Goal: Transaction & Acquisition: Purchase product/service

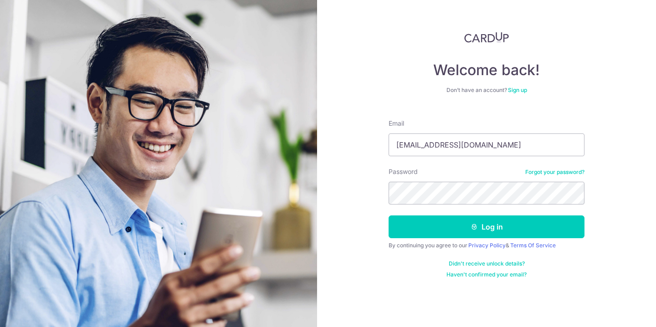
click at [479, 232] on button "Log in" at bounding box center [487, 227] width 196 height 23
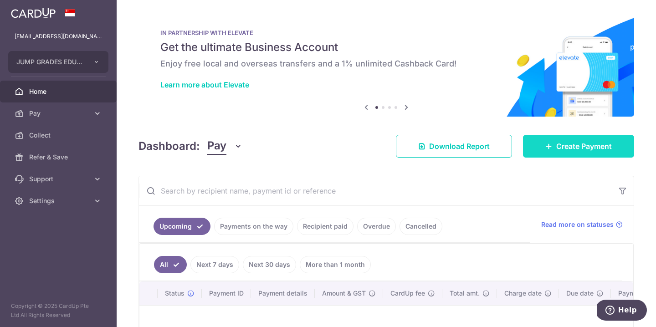
click at [565, 144] on span "Create Payment" at bounding box center [584, 146] width 56 height 11
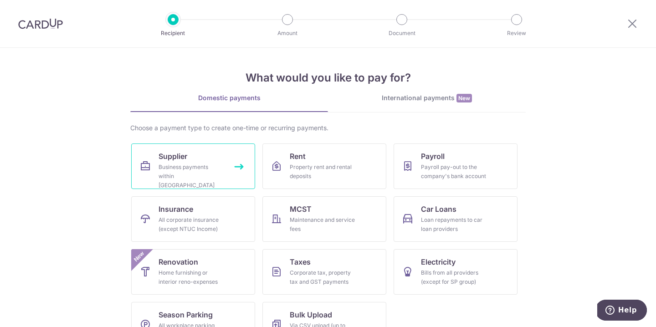
click at [242, 165] on link "Supplier Business payments within Singapore" at bounding box center [193, 167] width 124 height 46
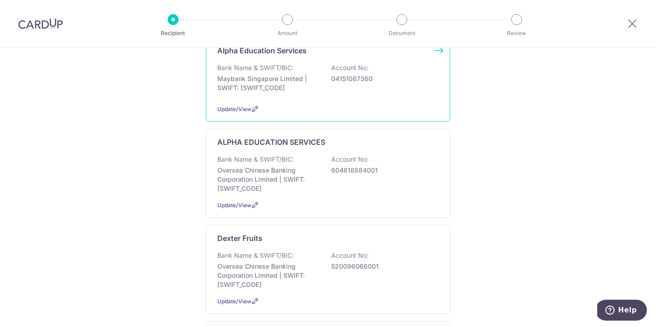
scroll to position [168, 0]
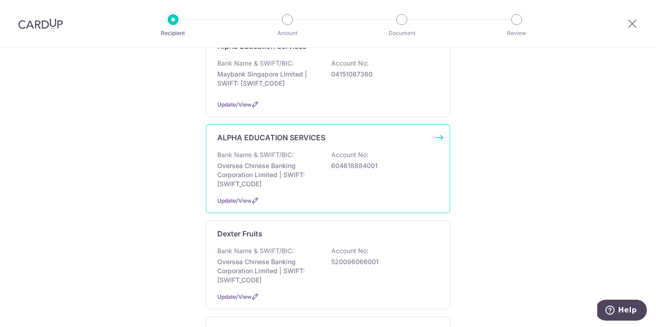
click at [295, 170] on p "Oversea Chinese Banking Corporation Limited | SWIFT: OCBCSGSGXXX" at bounding box center [268, 174] width 102 height 27
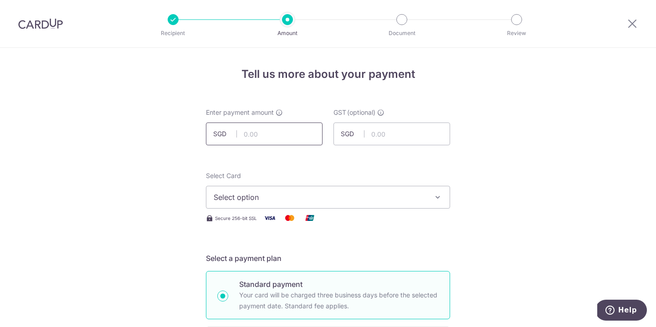
click at [253, 129] on input "text" at bounding box center [264, 134] width 117 height 23
type input "3,515.00"
click at [396, 145] on div at bounding box center [339, 145] width 148 height 0
click at [374, 197] on span "Select option" at bounding box center [320, 197] width 212 height 11
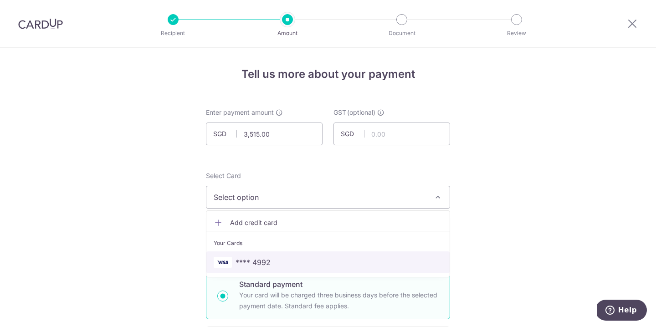
click at [365, 254] on link "**** 4992" at bounding box center [327, 263] width 243 height 22
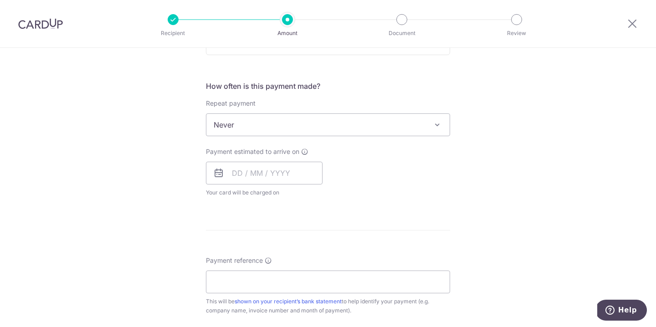
scroll to position [321, 0]
click at [295, 169] on input "text" at bounding box center [264, 171] width 117 height 23
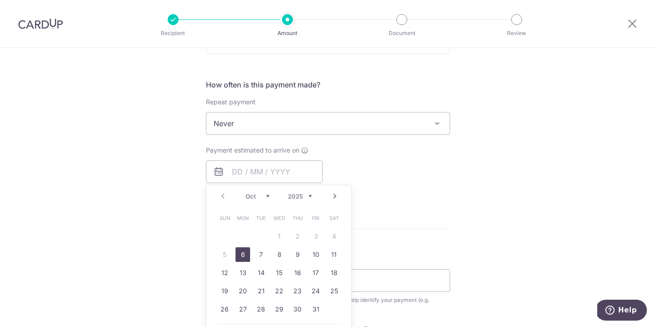
click at [242, 253] on link "6" at bounding box center [243, 254] width 15 height 15
type input "[DATE]"
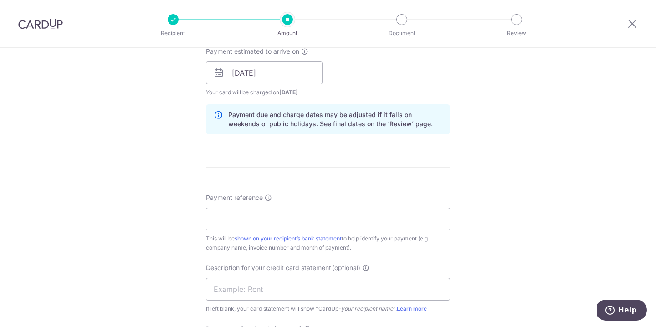
scroll to position [422, 0]
click at [355, 219] on input "Payment reference" at bounding box center [328, 217] width 244 height 23
click at [388, 181] on form "Enter payment amount SGD 3,515.00 3515.00 GST (optional) SGD Select Card **** 4…" at bounding box center [328, 96] width 244 height 820
click at [373, 211] on input "Payment reference" at bounding box center [328, 217] width 244 height 23
type input "JUMP GRADES EDUCATION PTE LTD"
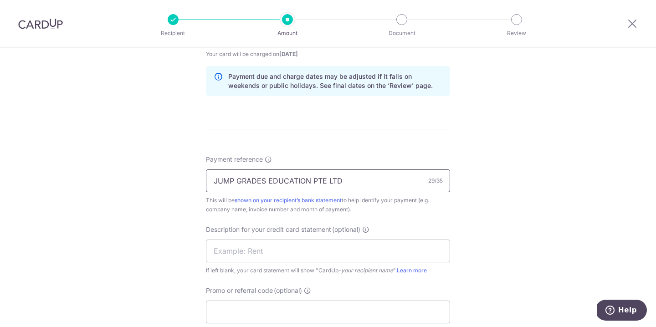
scroll to position [469, 0]
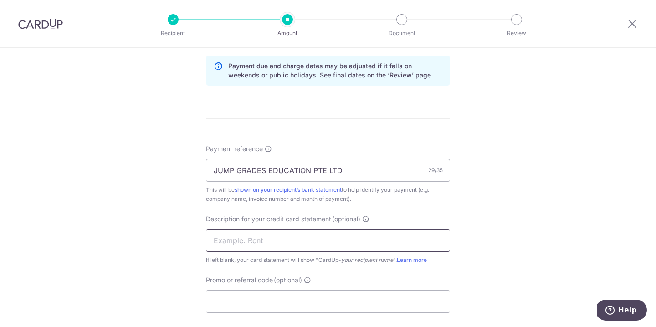
click at [354, 244] on input "text" at bounding box center [328, 240] width 244 height 23
type input "Joy Sept"
click at [406, 220] on div "Description for your credit card statement (optional) Joy Sept If left blank, y…" at bounding box center [328, 240] width 244 height 50
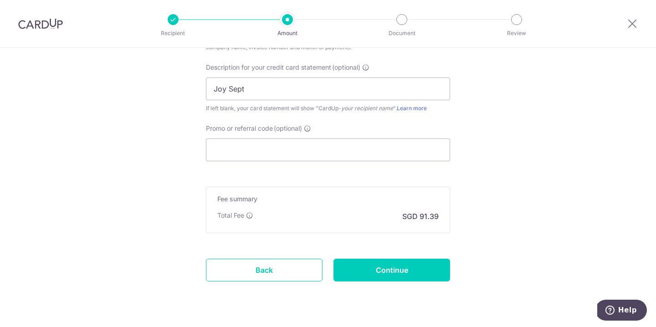
scroll to position [643, 0]
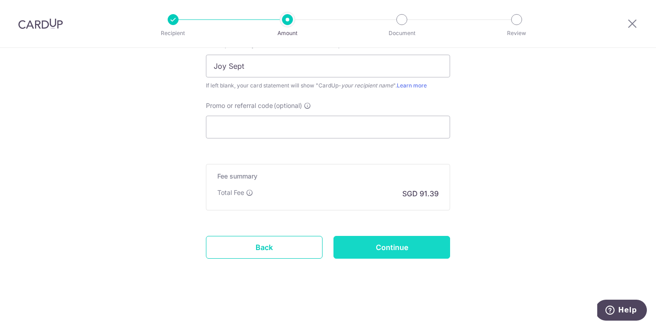
click at [381, 253] on input "Continue" at bounding box center [392, 247] width 117 height 23
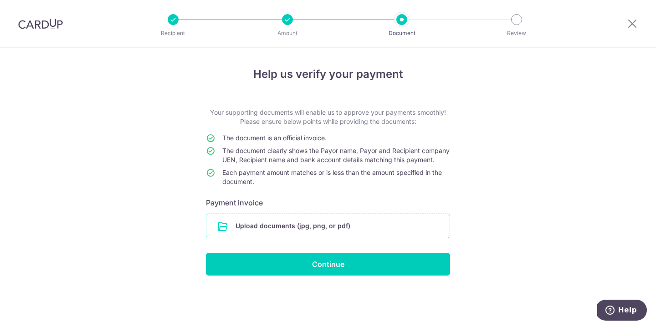
click at [326, 234] on input "file" at bounding box center [327, 226] width 243 height 24
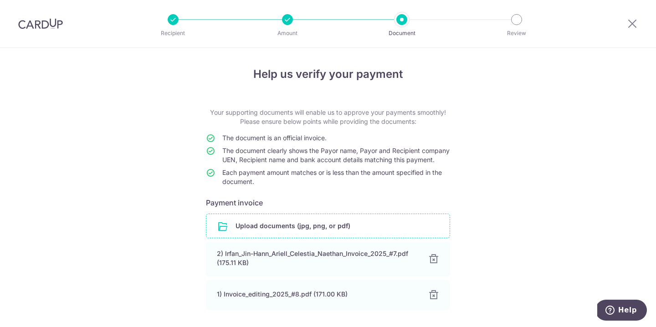
scroll to position [76, 0]
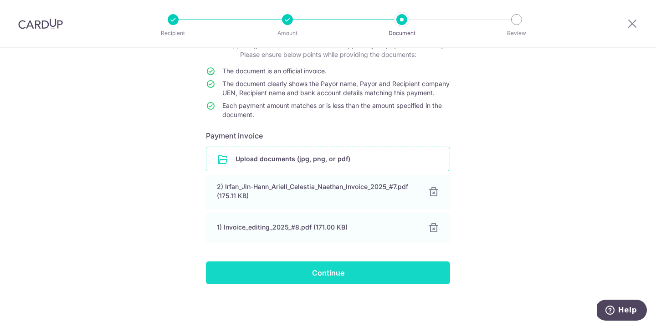
click at [353, 272] on input "Continue" at bounding box center [328, 273] width 244 height 23
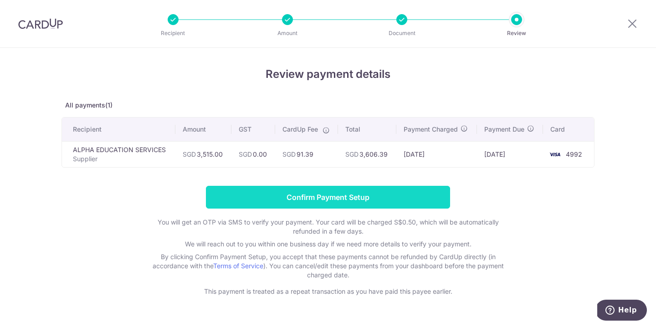
click at [352, 196] on input "Confirm Payment Setup" at bounding box center [328, 197] width 244 height 23
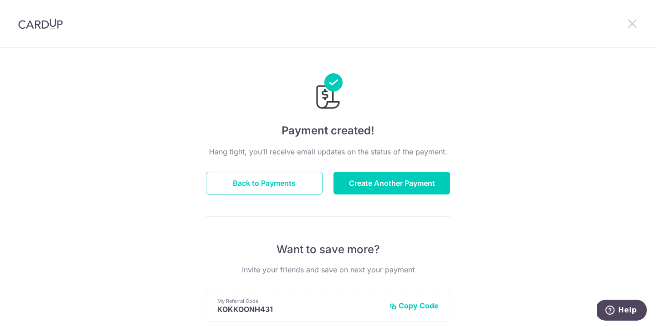
click at [634, 22] on icon at bounding box center [632, 23] width 11 height 11
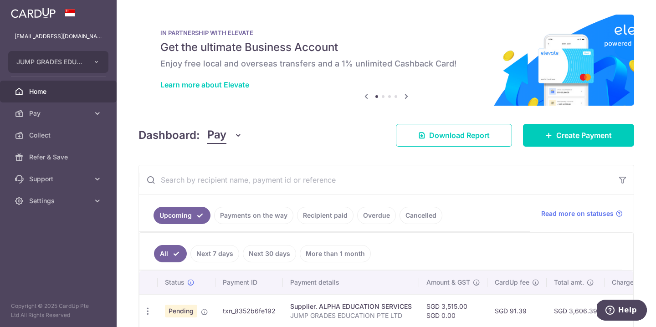
scroll to position [45, 0]
